Goal: Check status: Check status

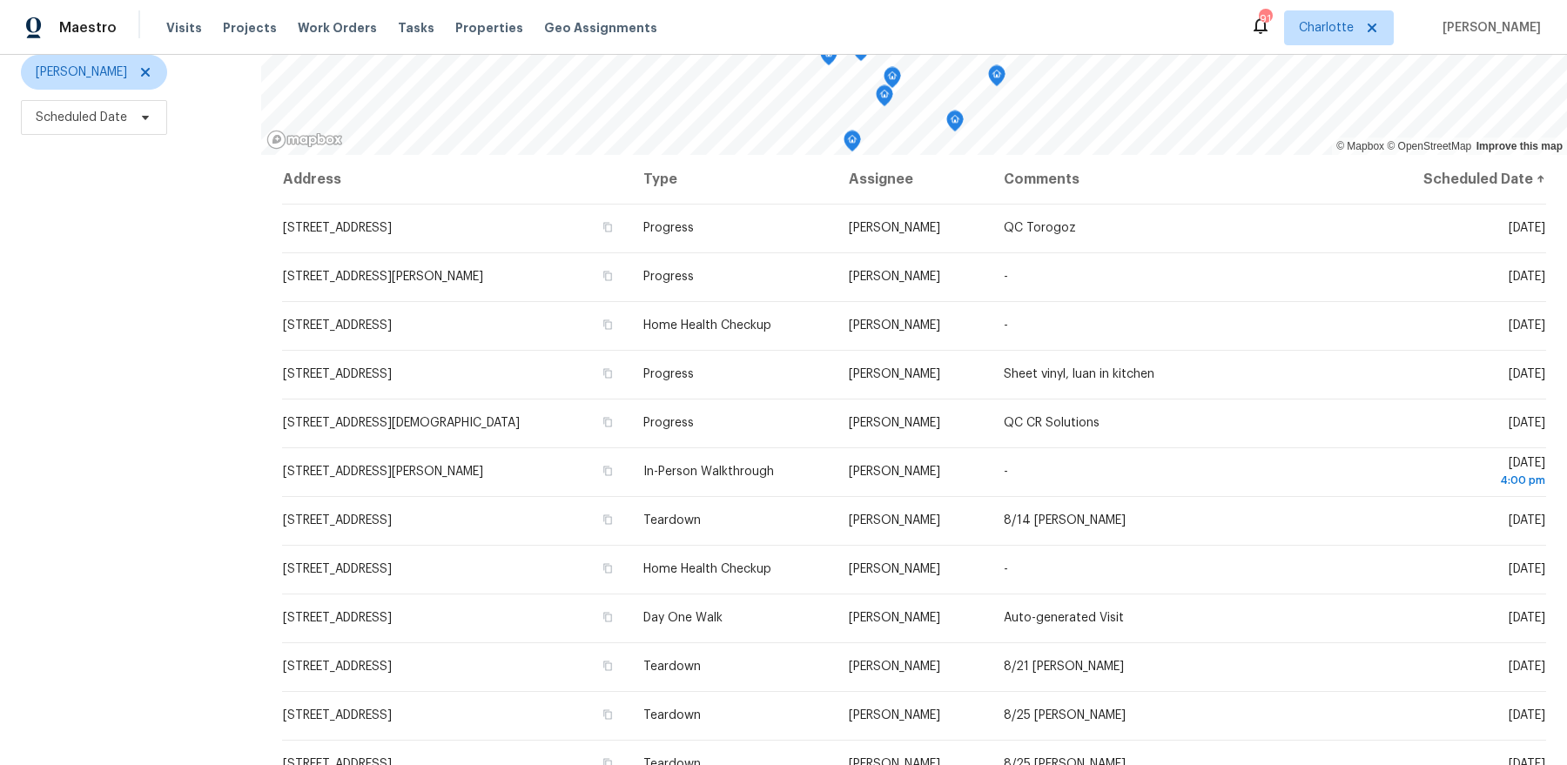
scroll to position [214, 0]
click at [98, 118] on span "Scheduled Date" at bounding box center [81, 116] width 91 height 17
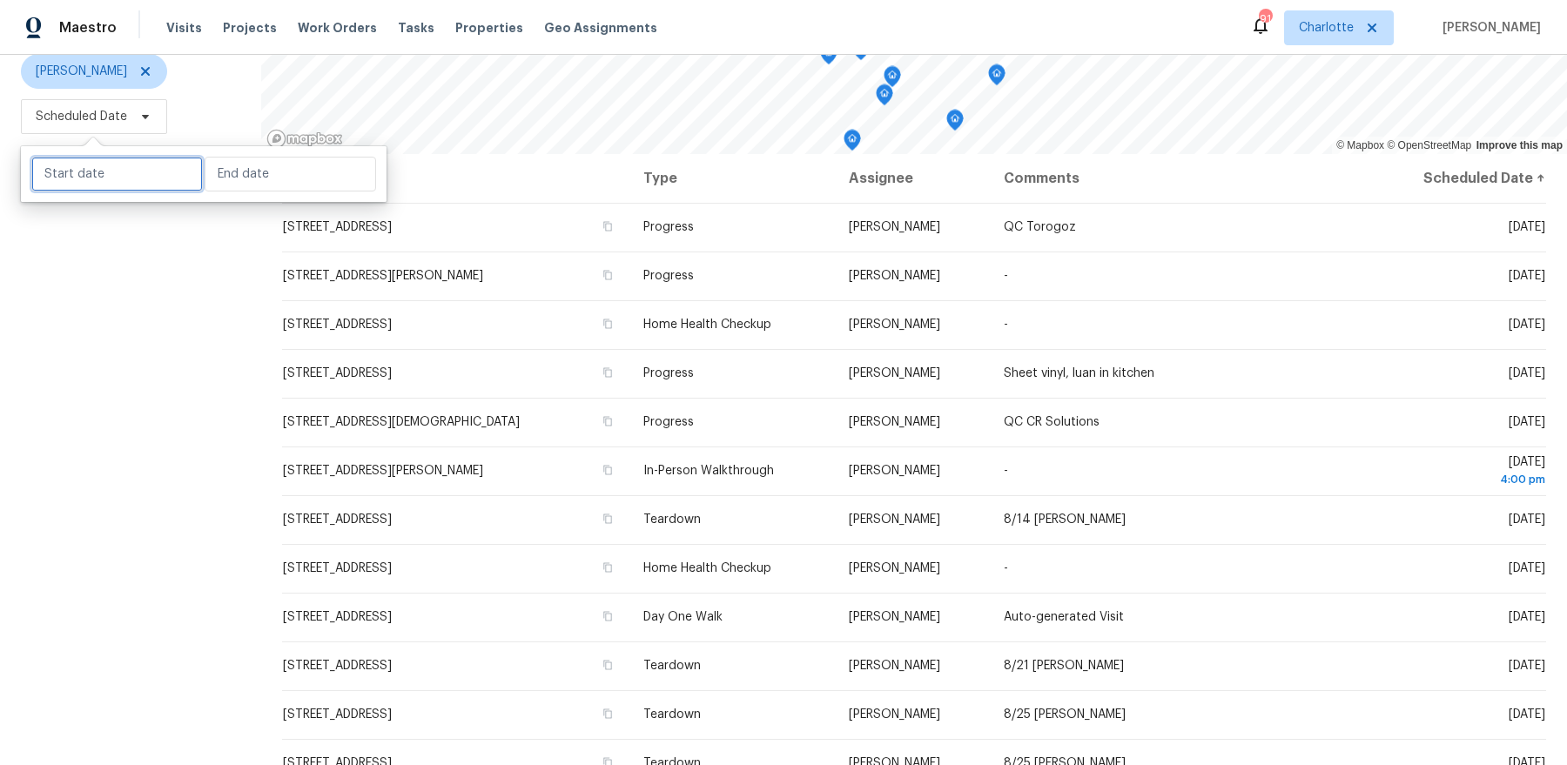
click at [115, 184] on input "text" at bounding box center [116, 174] width 171 height 35
select select "7"
select select "2025"
select select "8"
select select "2025"
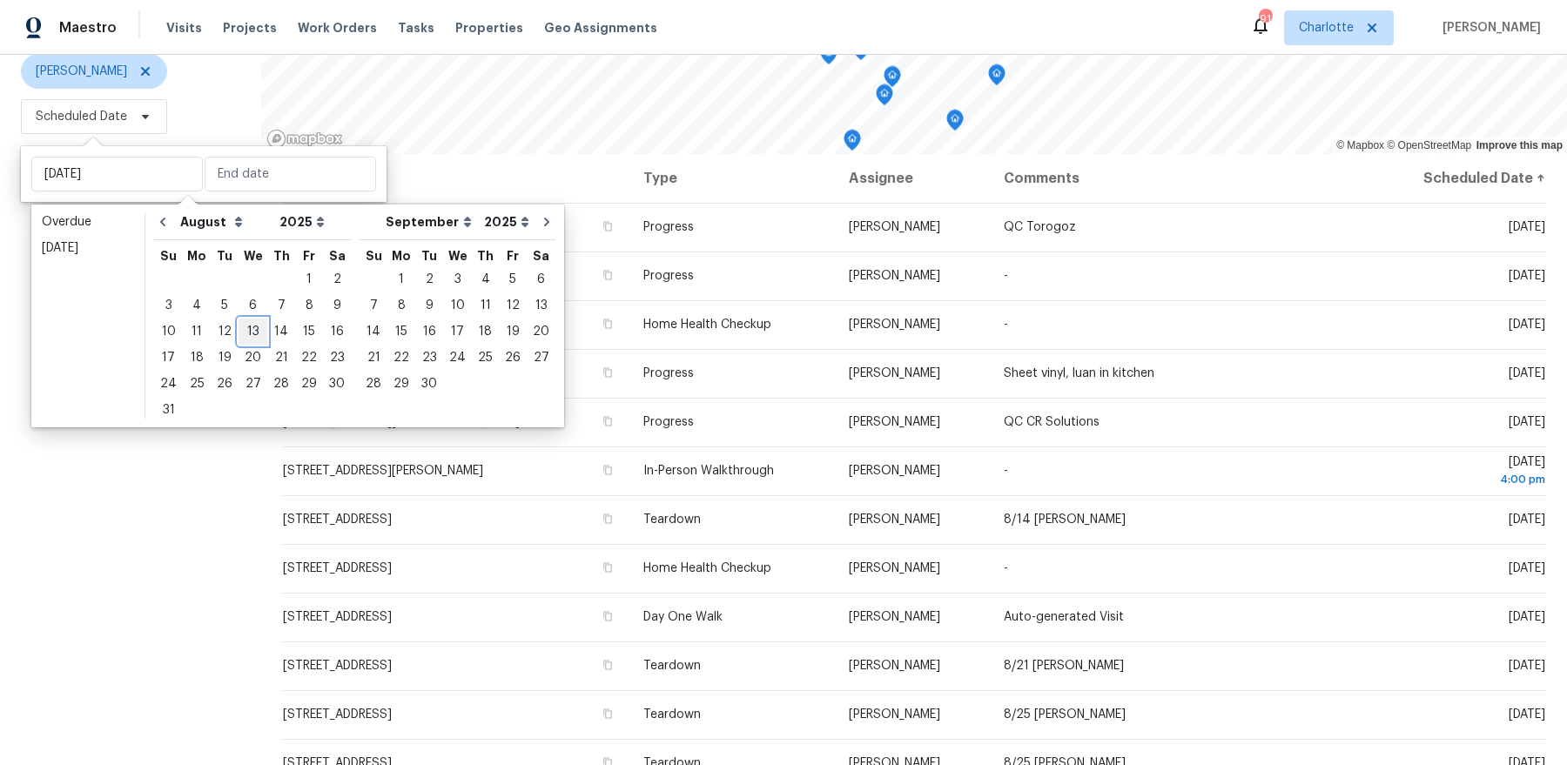
click at [244, 333] on div "13" at bounding box center [252, 331] width 29 height 24
type input "[DATE]"
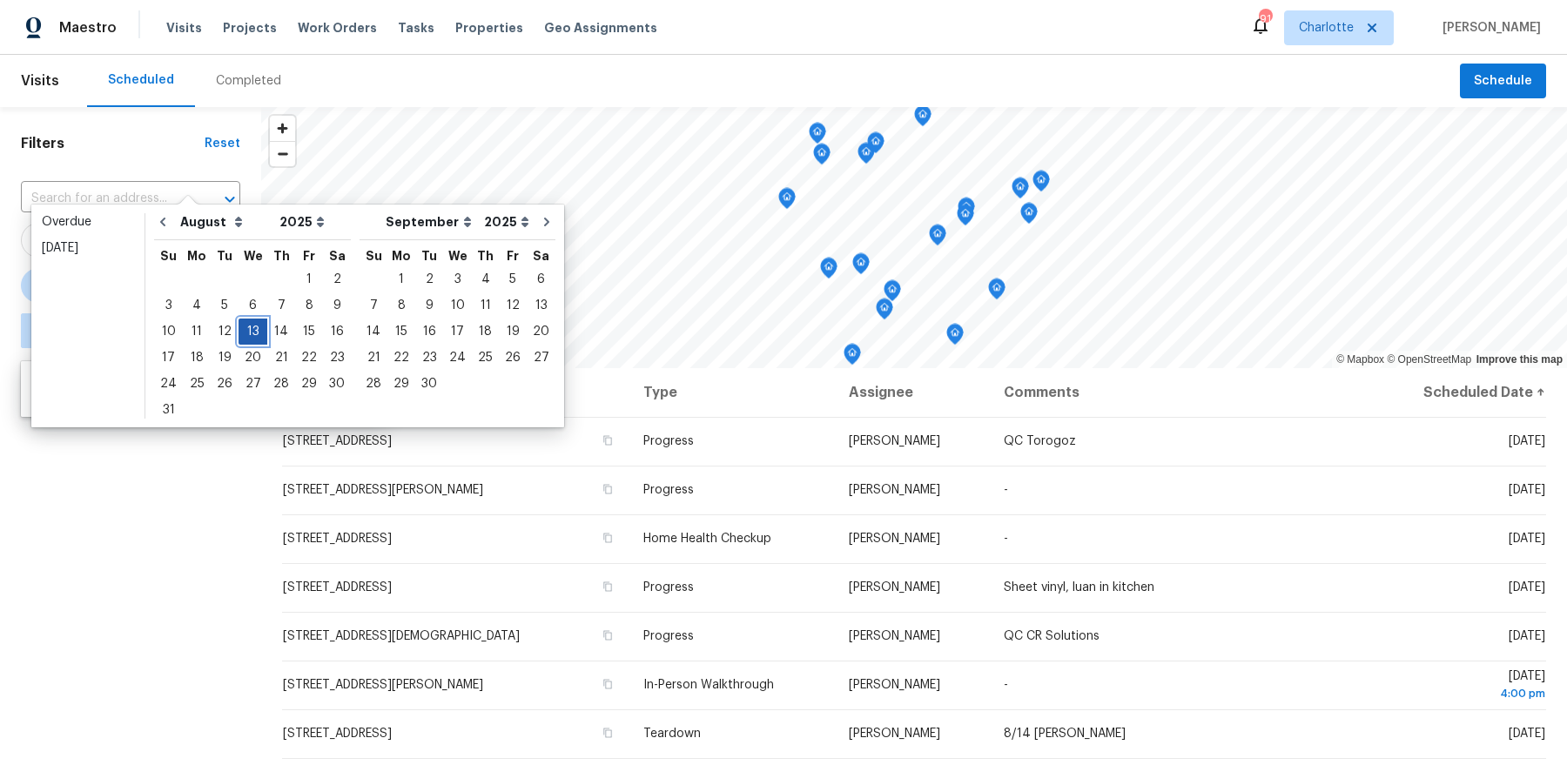
click at [244, 333] on div "13" at bounding box center [252, 331] width 29 height 24
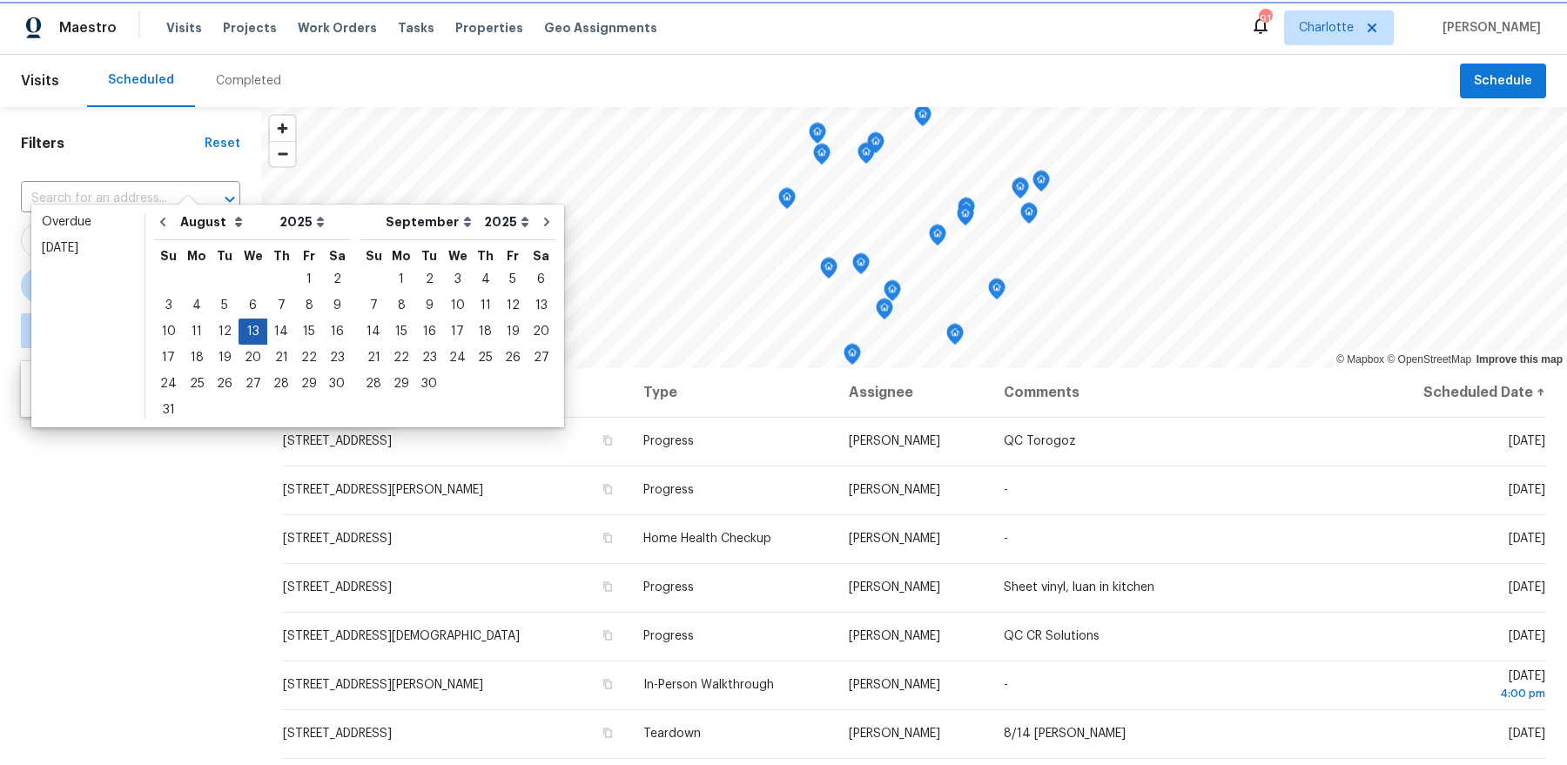
type input "[DATE]"
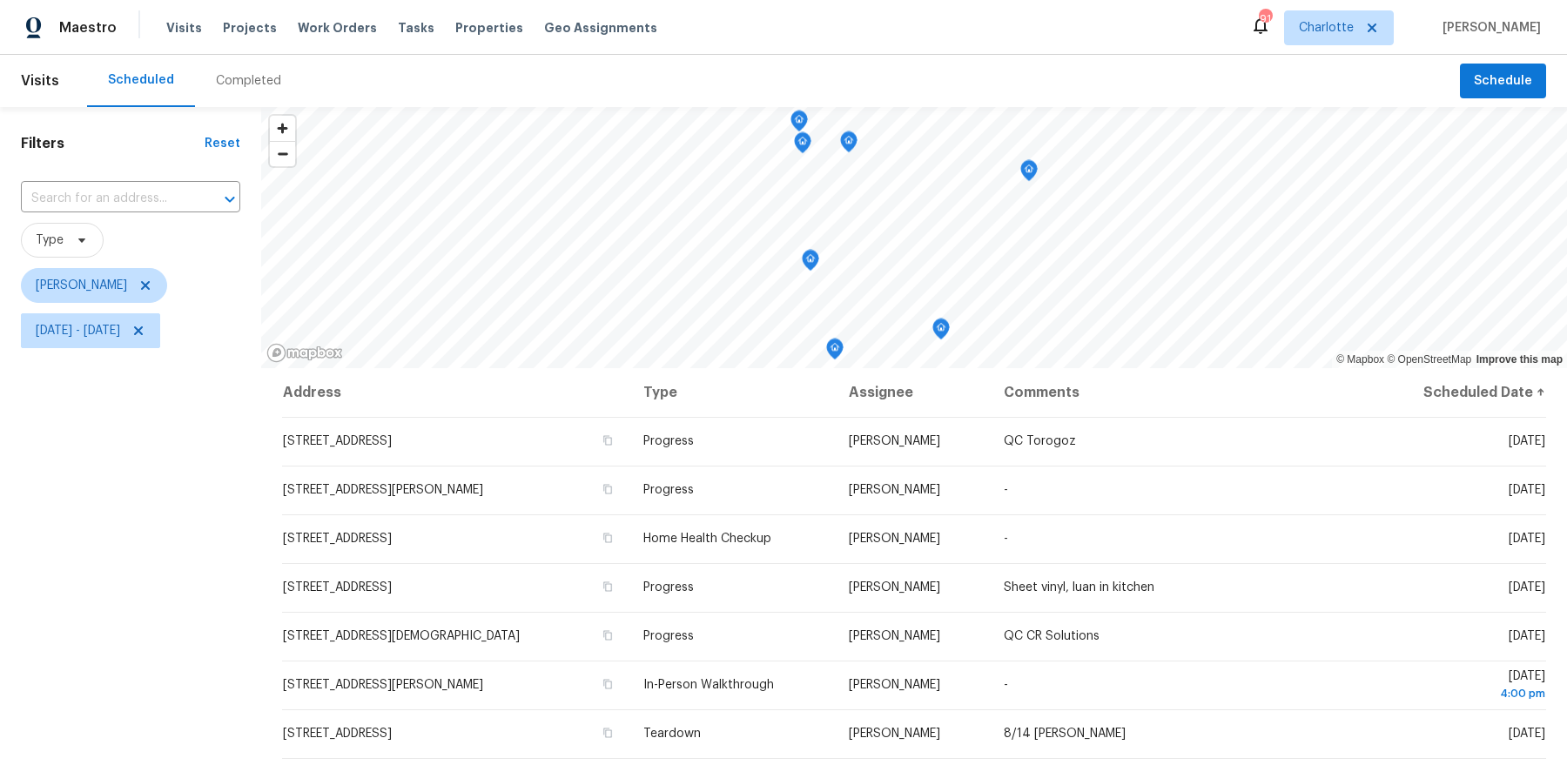
click at [138, 549] on div "Filters Reset ​ Type [PERSON_NAME] [DATE] - [DATE]" at bounding box center [130, 543] width 261 height 873
